Goal: Check status: Check status

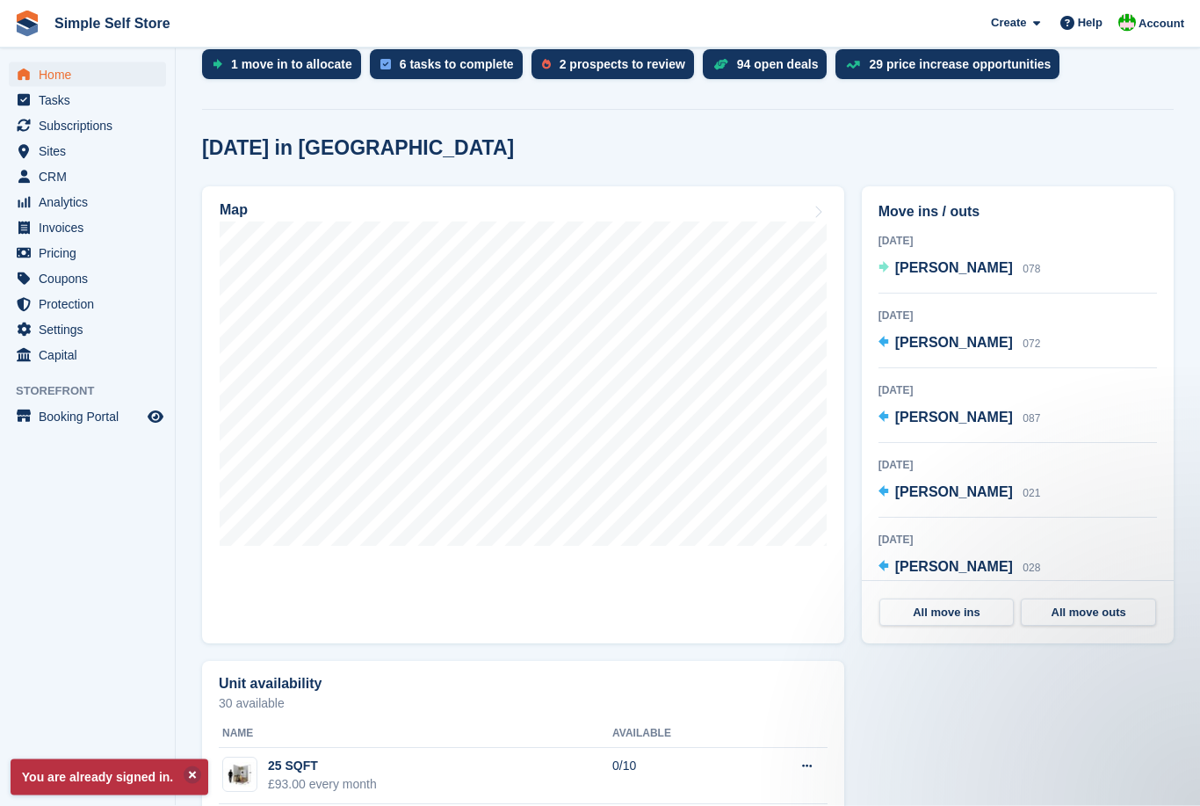
scroll to position [389, 0]
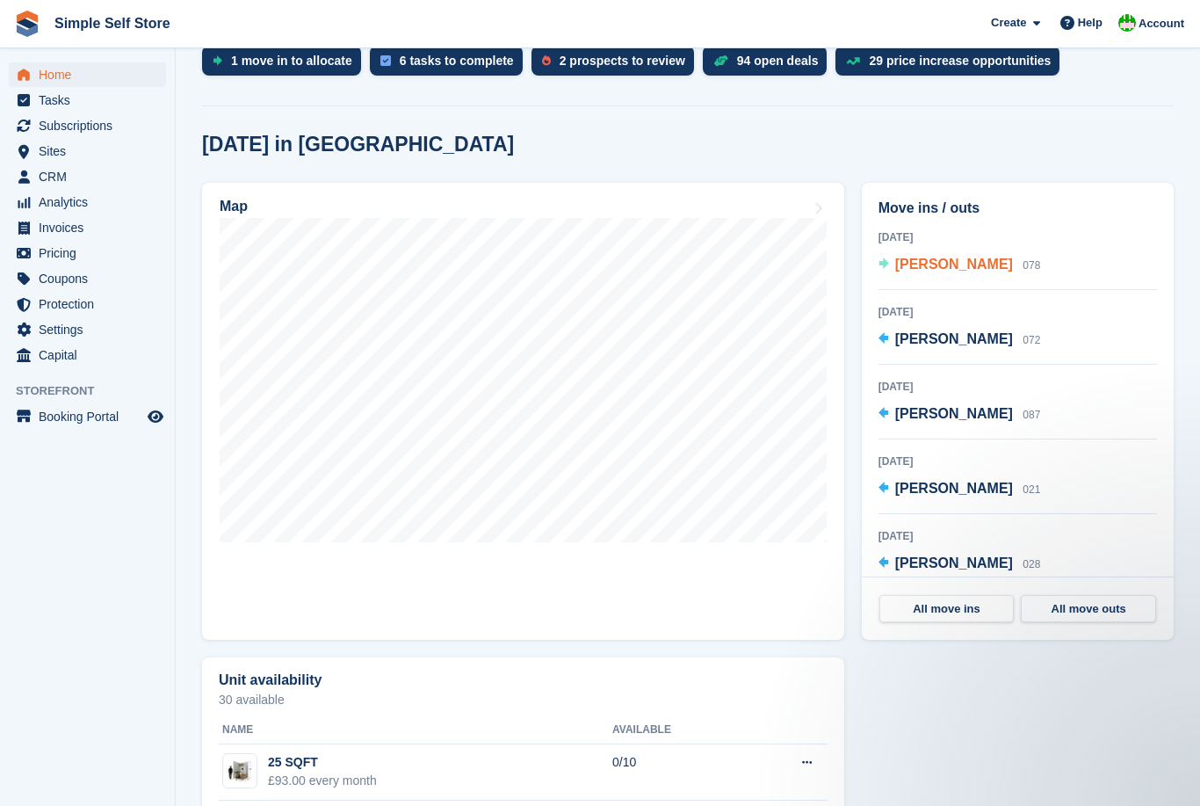
click at [957, 271] on span "Amy Donald" at bounding box center [955, 264] width 118 height 15
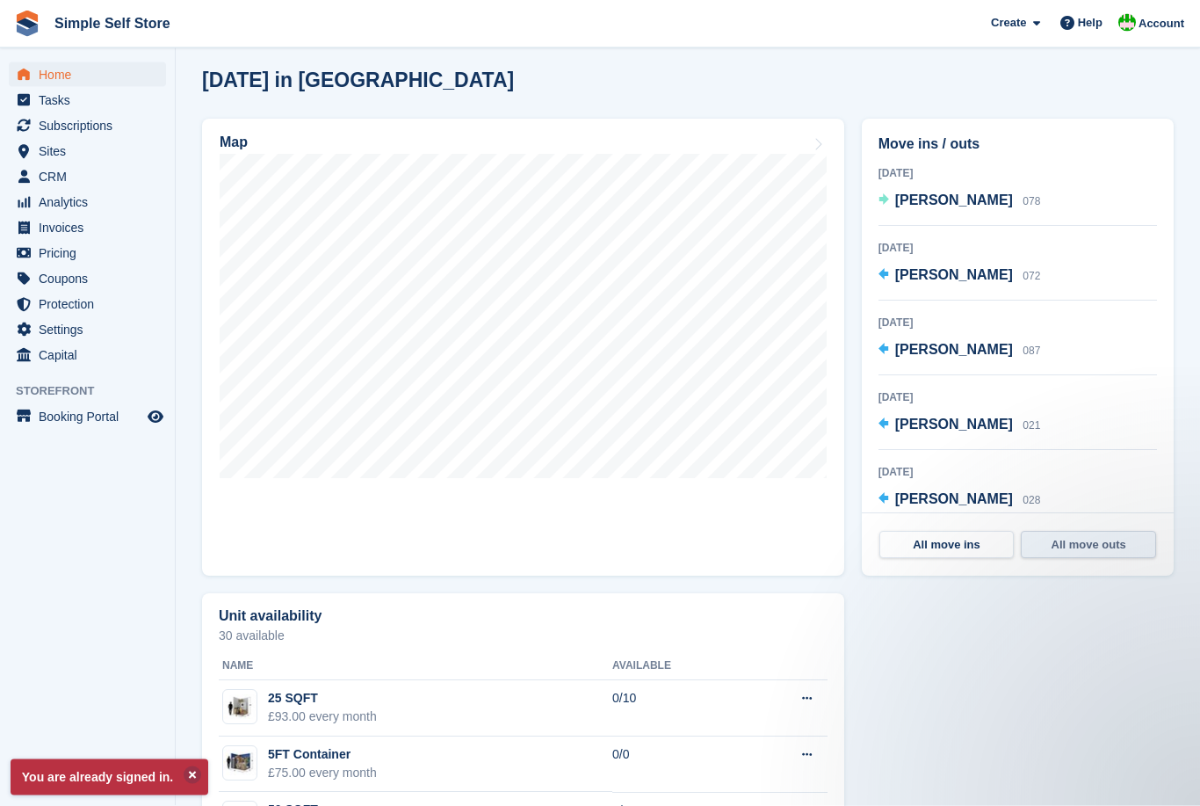
click at [1092, 534] on link "All move outs" at bounding box center [1088, 546] width 135 height 28
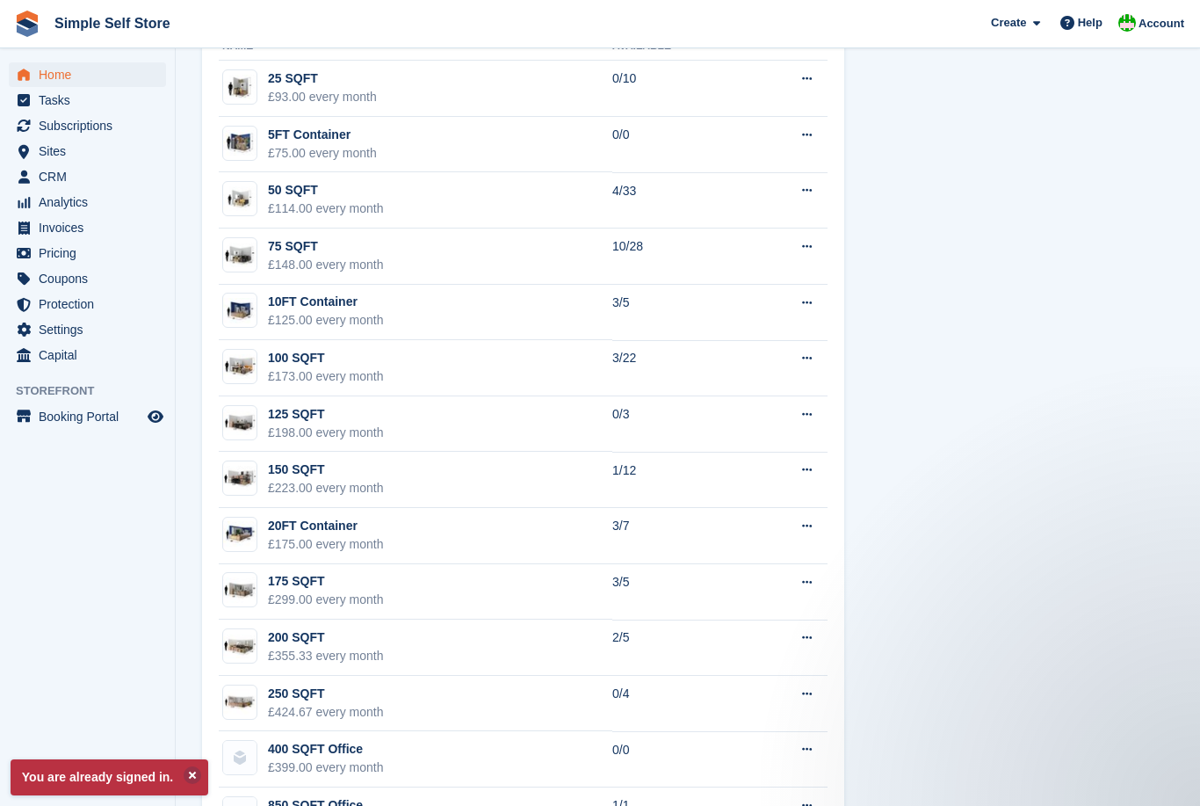
scroll to position [1094, 0]
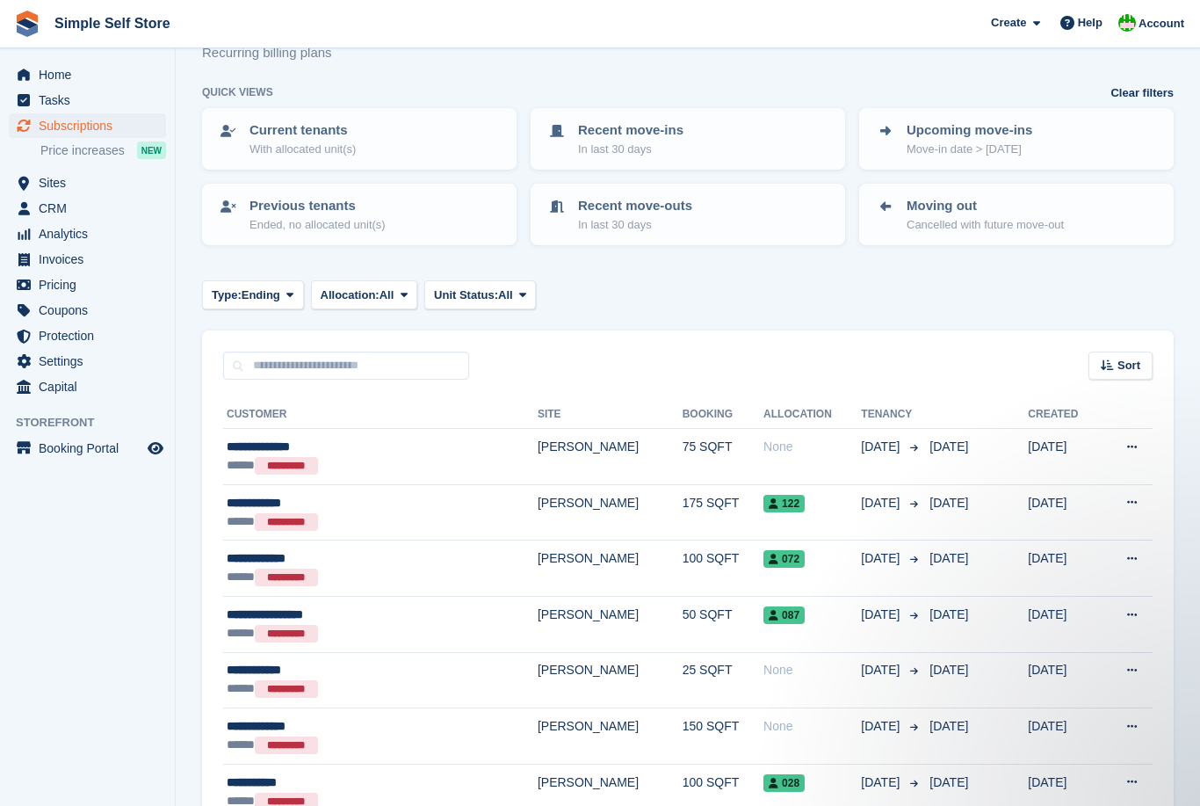
scroll to position [43, 0]
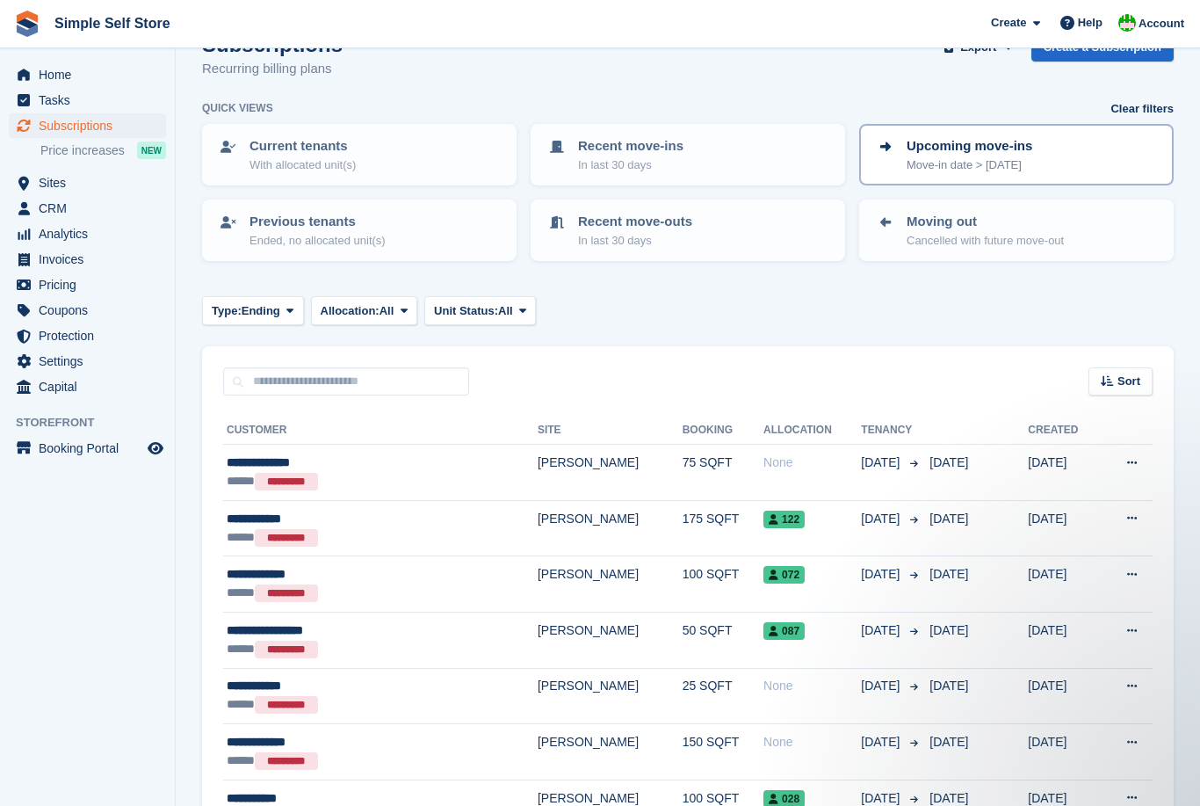
click at [973, 164] on p "Move-in date > [DATE]" at bounding box center [970, 165] width 126 height 18
